Goal: Information Seeking & Learning: Learn about a topic

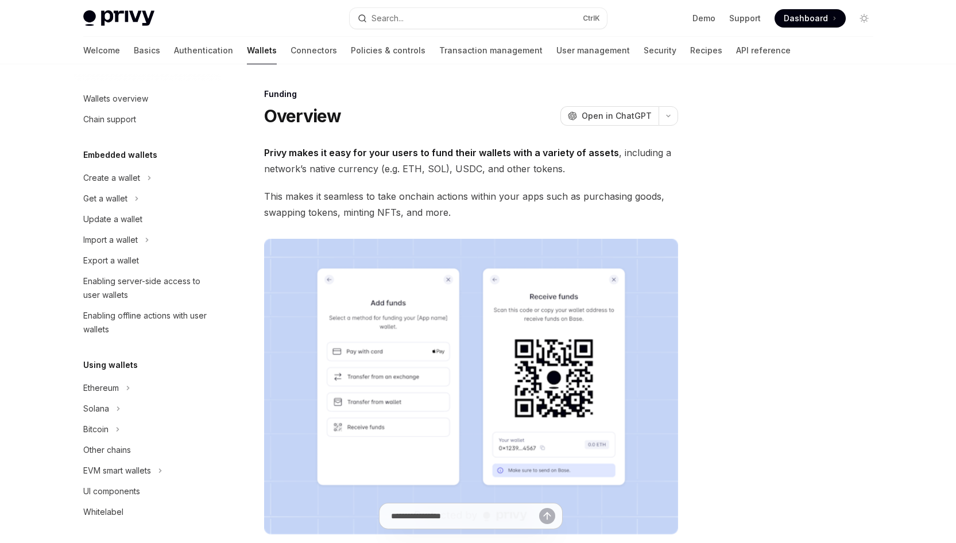
scroll to position [267, 0]
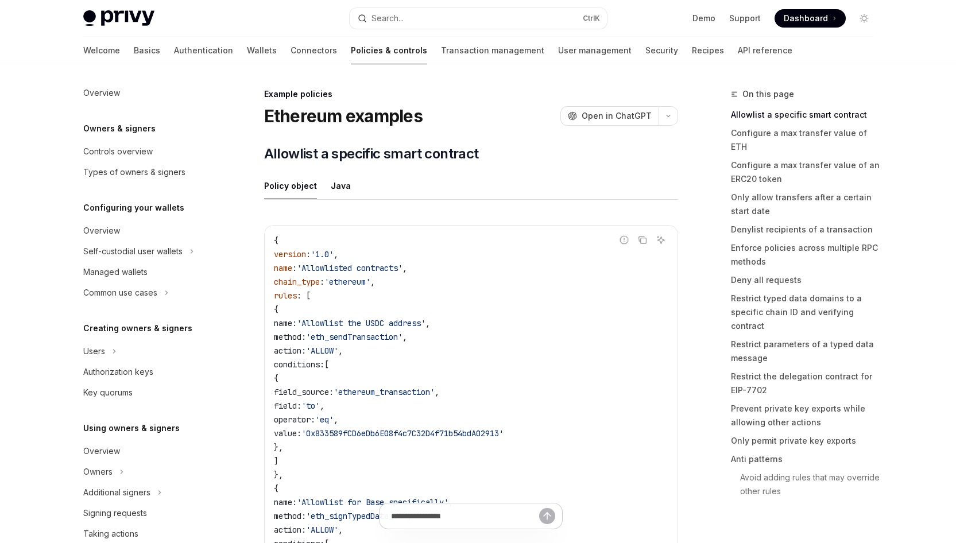
scroll to position [327, 0]
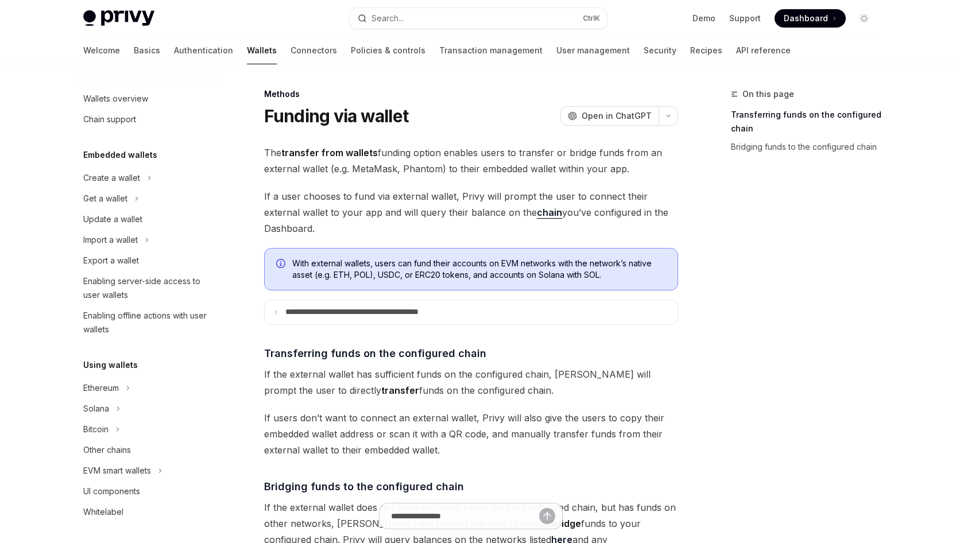
scroll to position [343, 0]
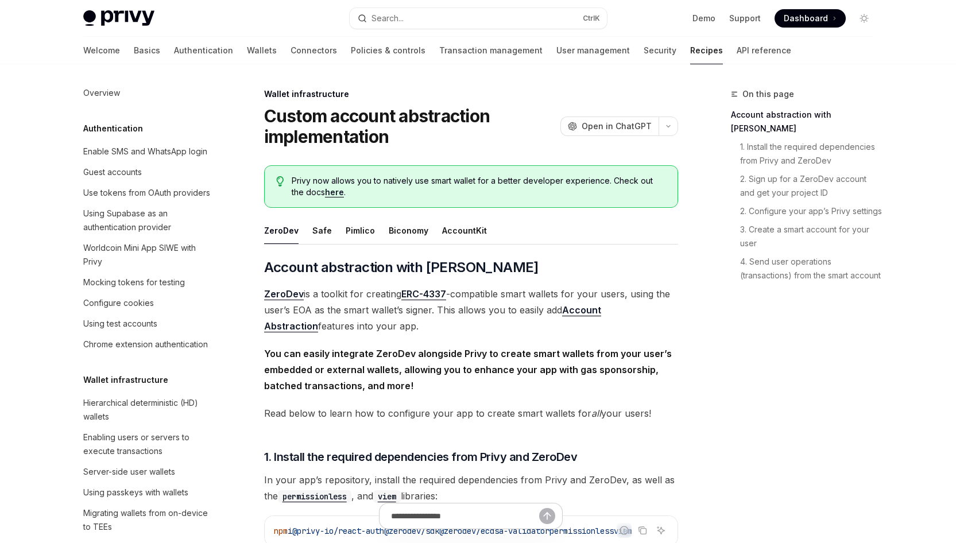
scroll to position [327, 0]
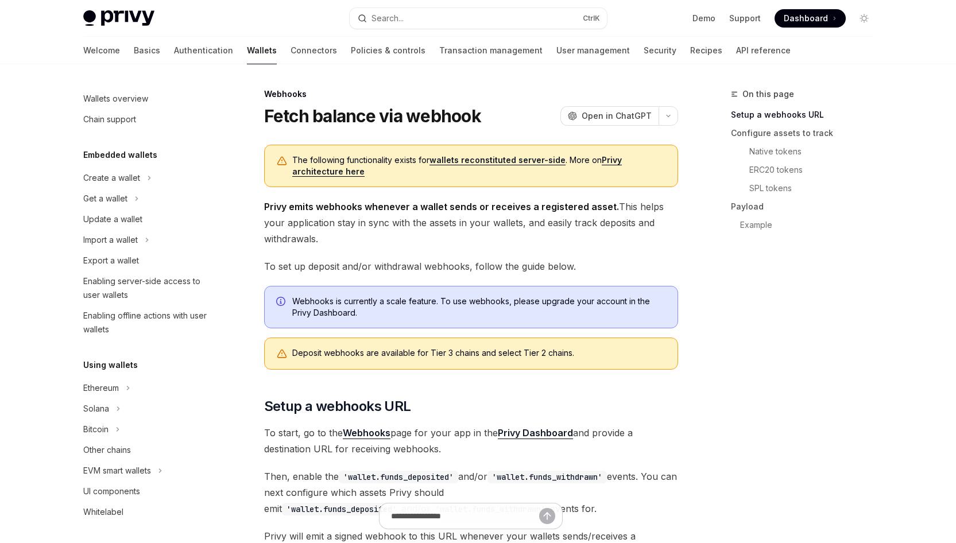
scroll to position [408, 0]
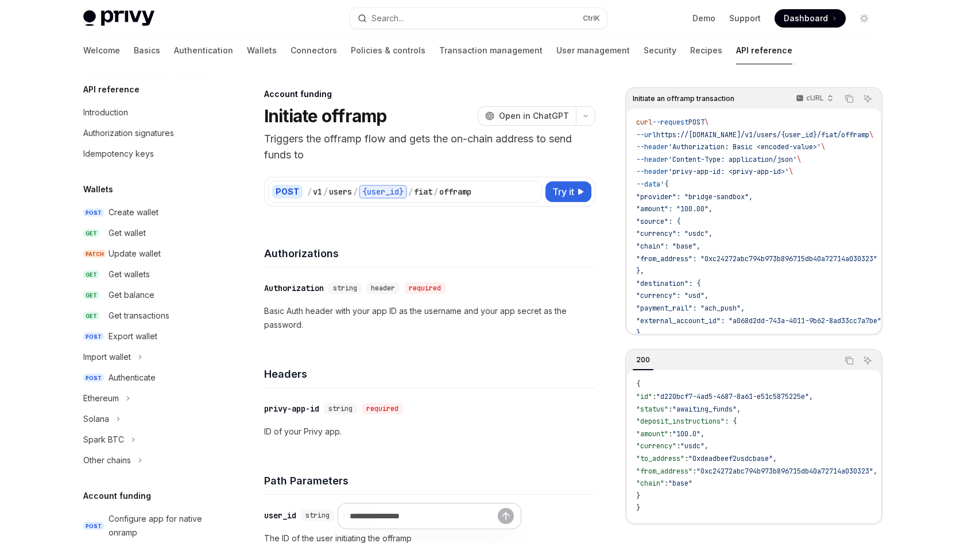
scroll to position [346, 0]
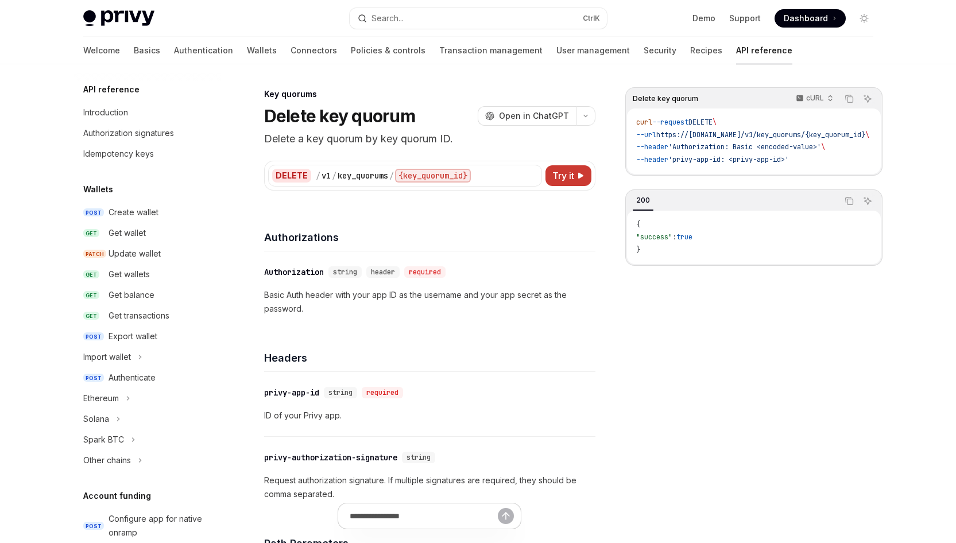
scroll to position [664, 0]
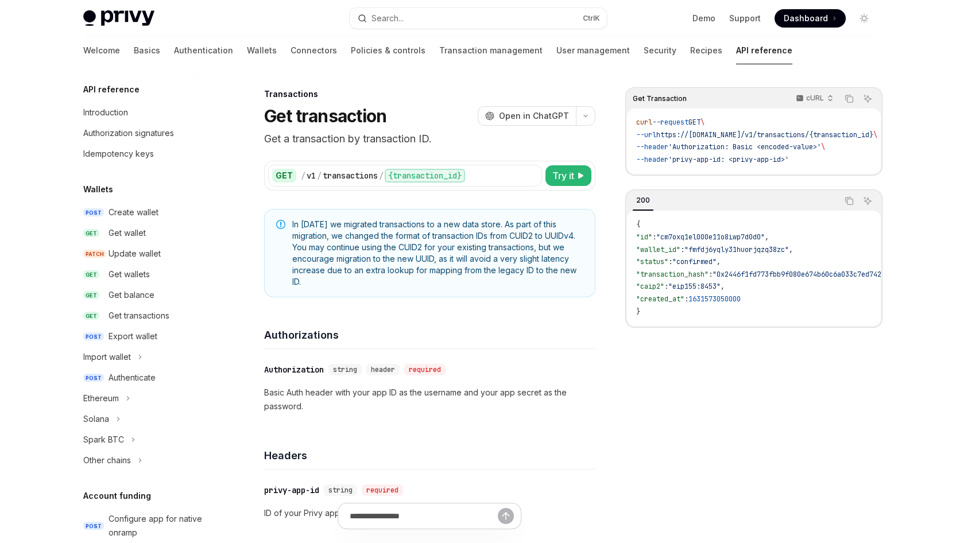
scroll to position [567, 0]
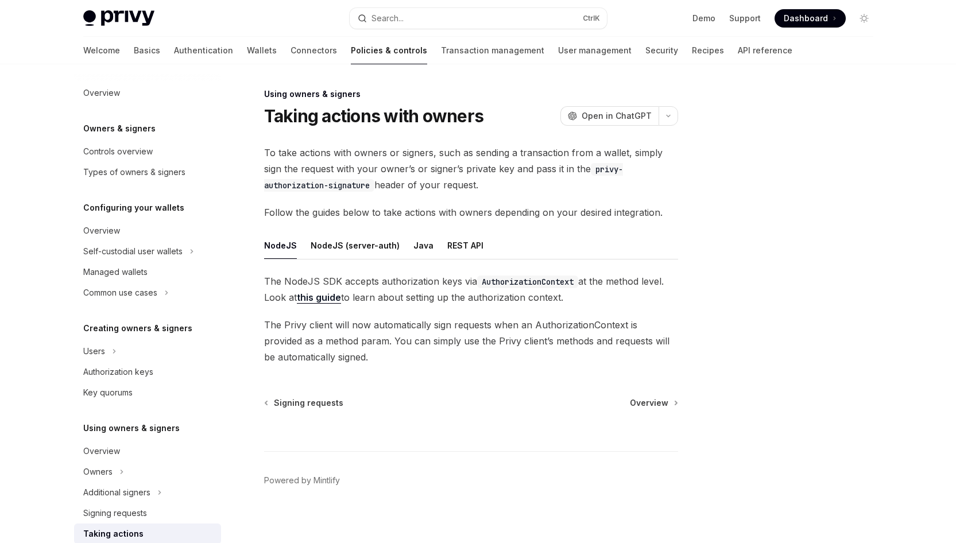
scroll to position [230, 0]
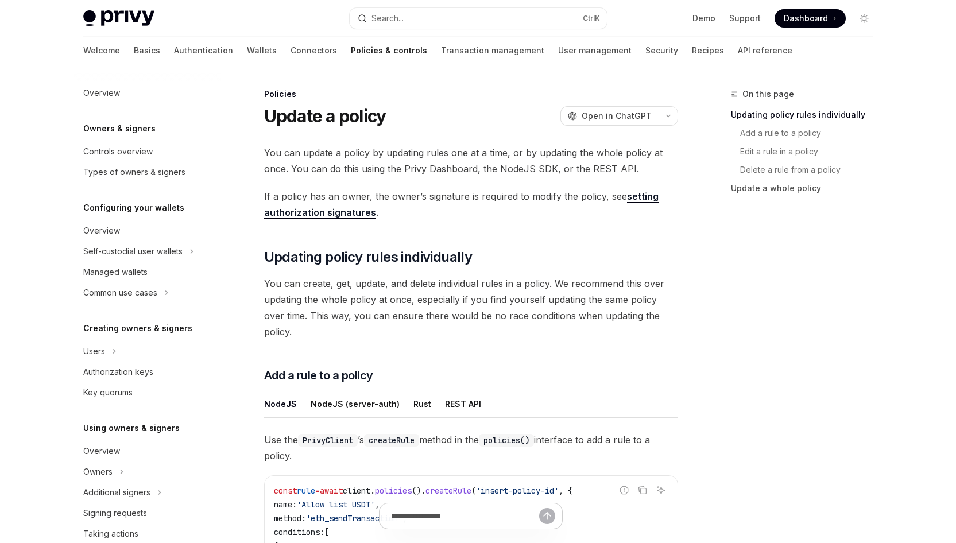
scroll to position [265, 0]
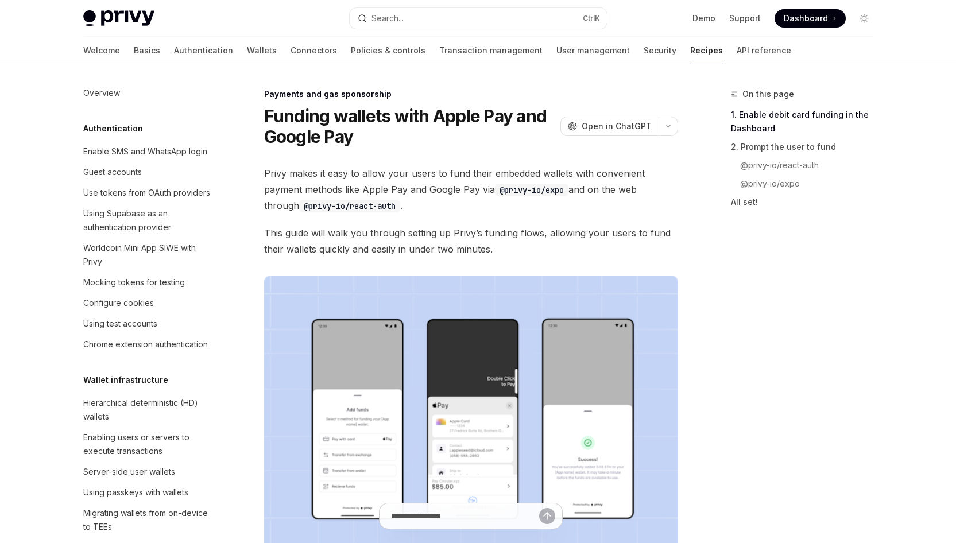
scroll to position [1016, 0]
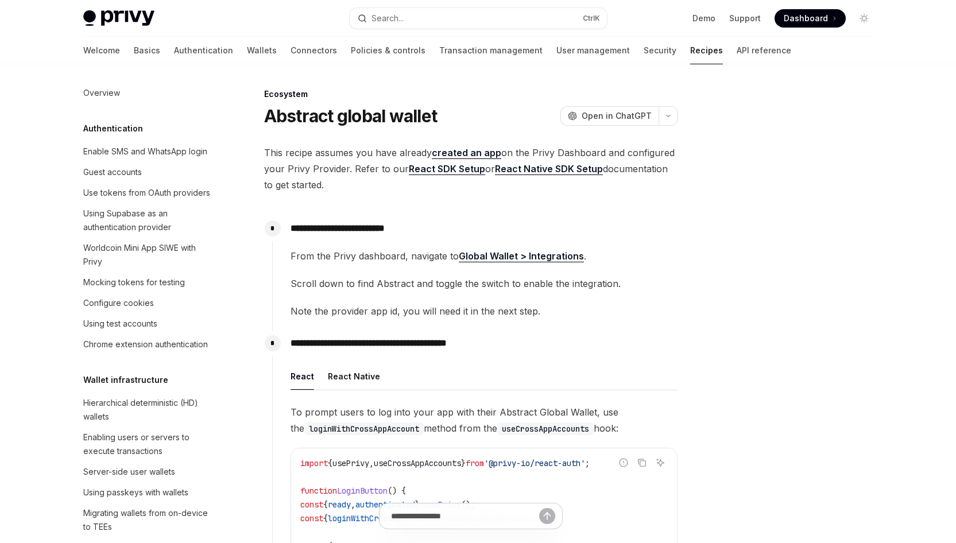
scroll to position [1806, 0]
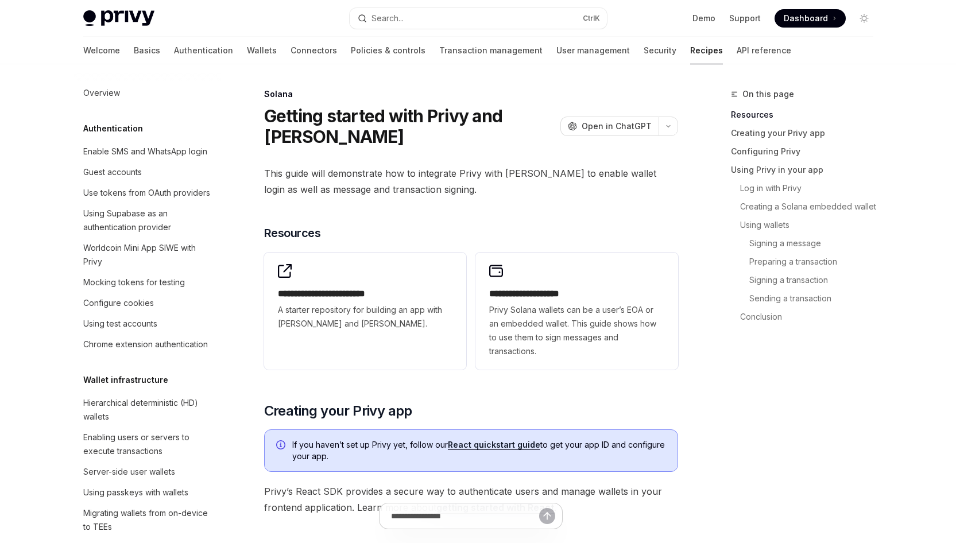
scroll to position [1743, 0]
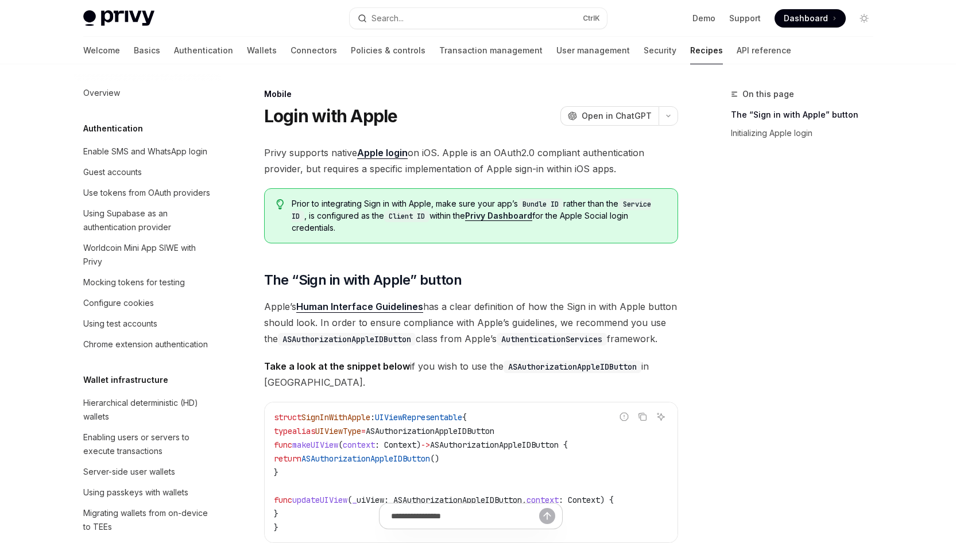
scroll to position [1257, 0]
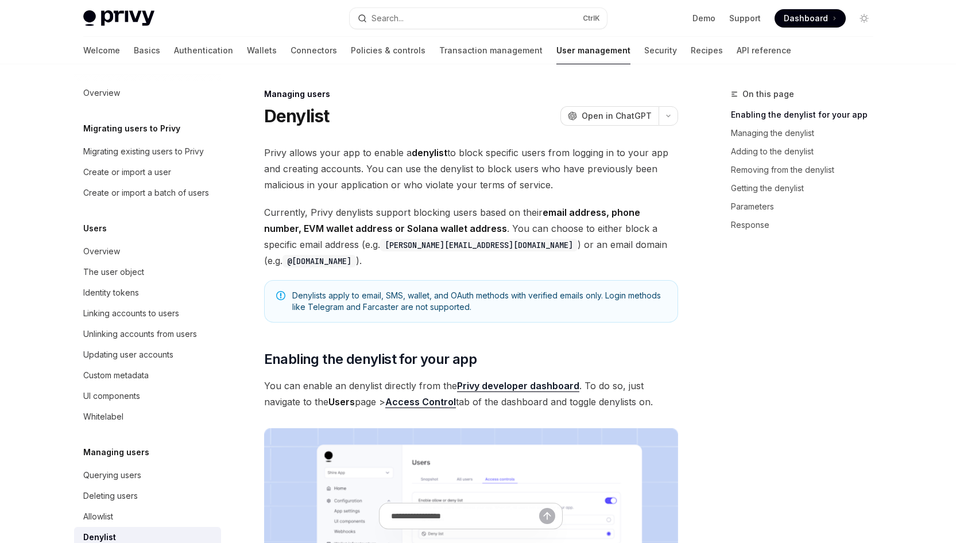
scroll to position [121, 0]
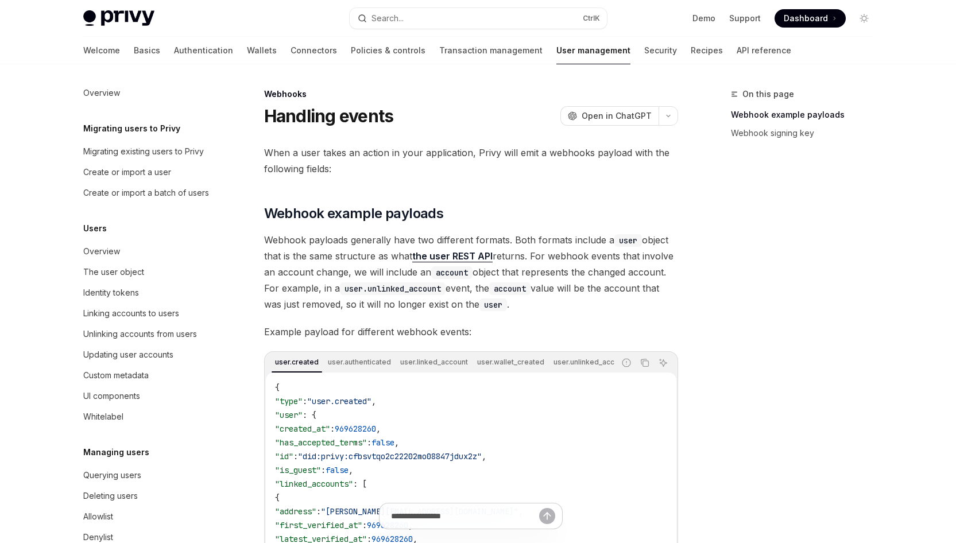
scroll to position [121, 0]
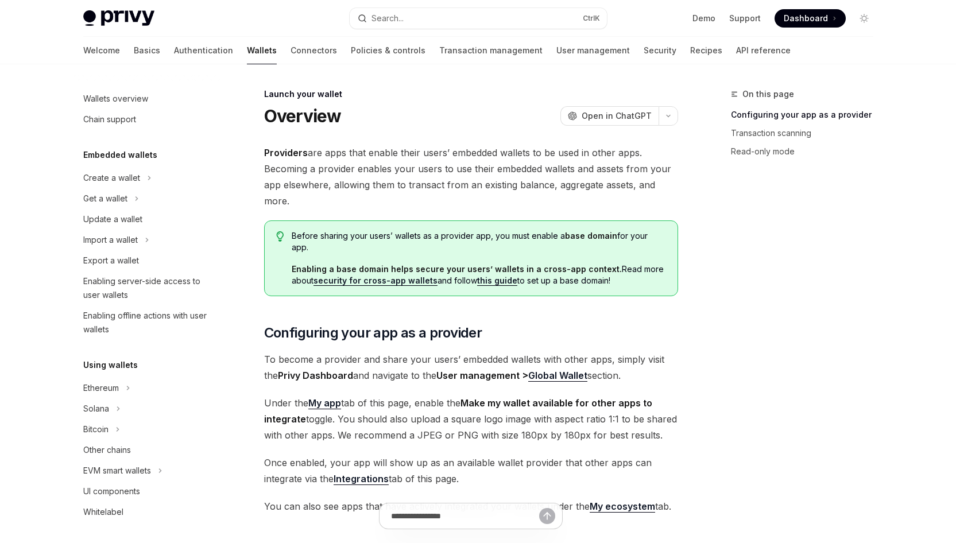
scroll to position [485, 0]
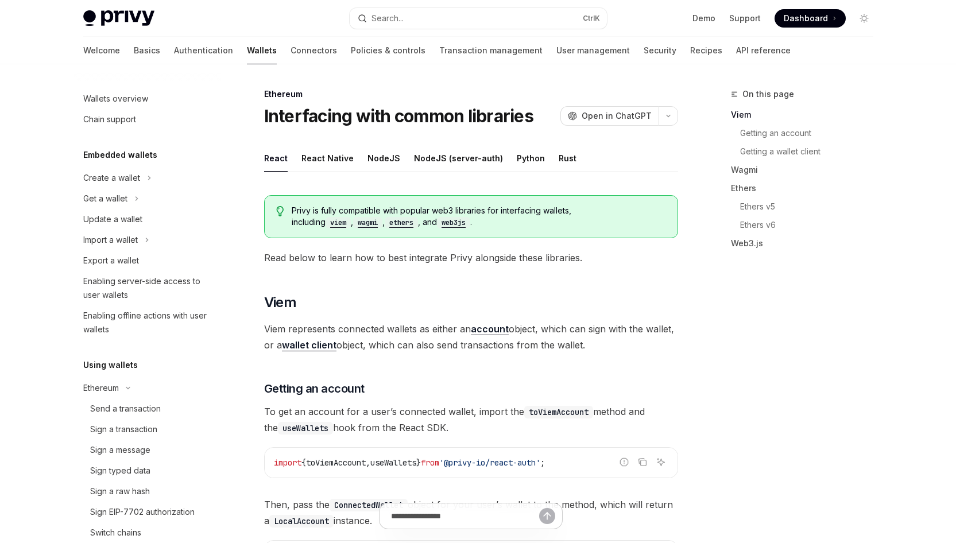
scroll to position [277, 0]
